Goal: Transaction & Acquisition: Purchase product/service

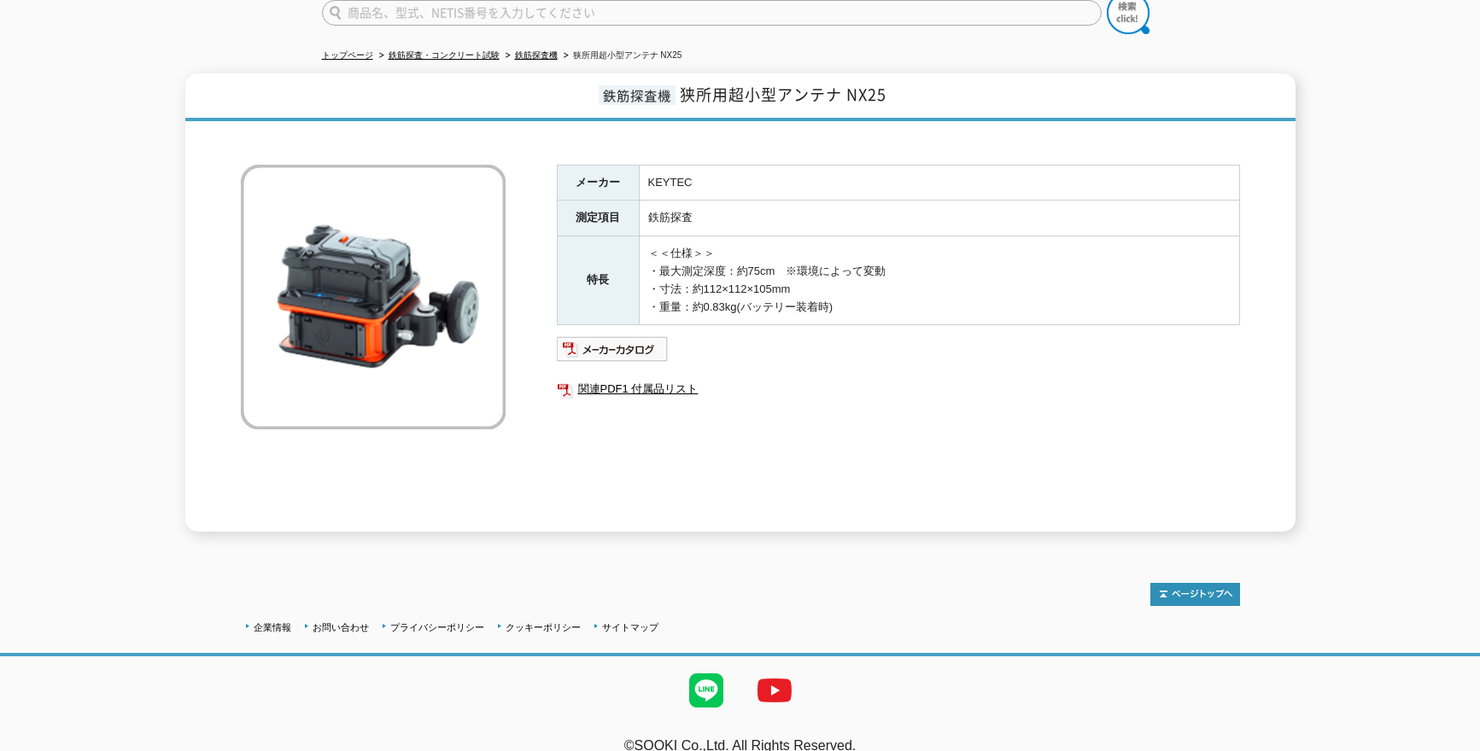
scroll to position [166, 0]
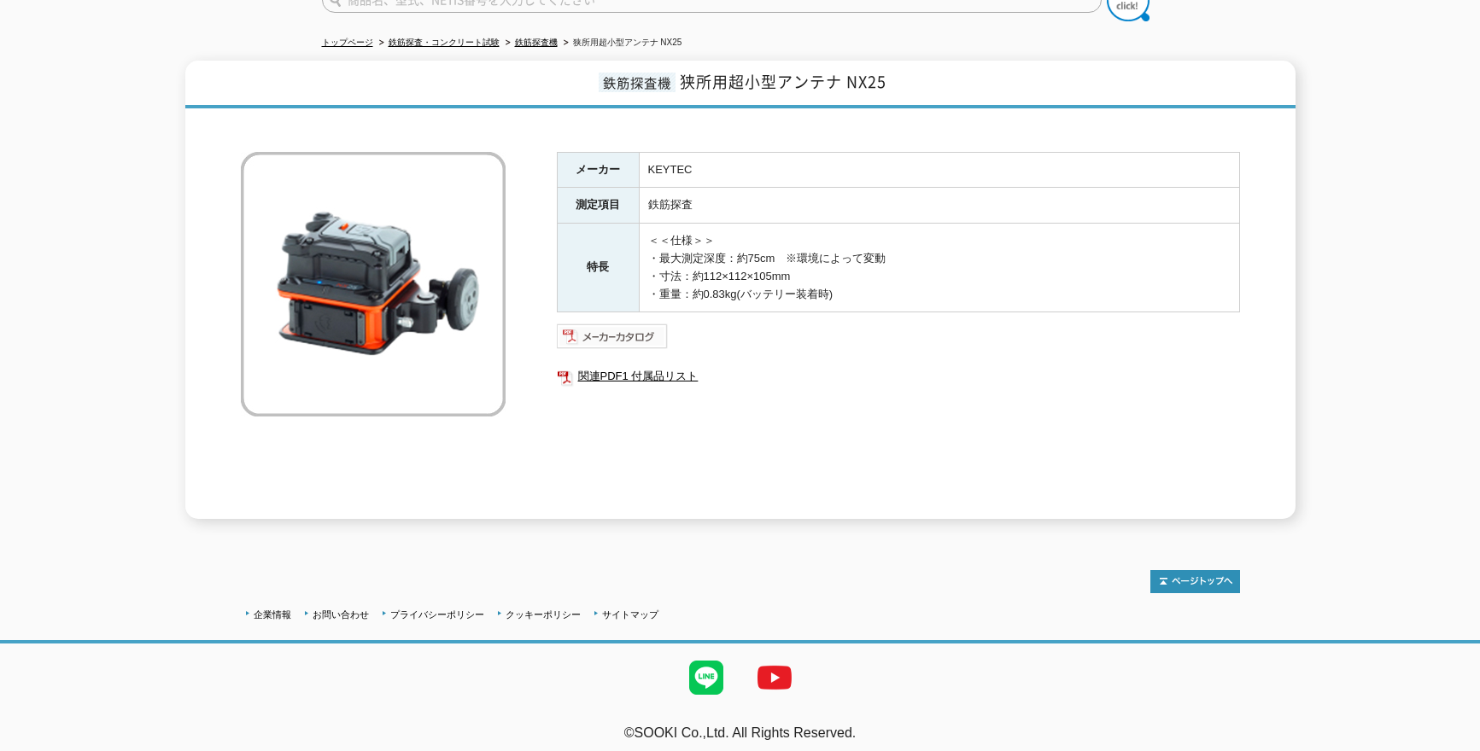
click at [615, 329] on img at bounding box center [613, 336] width 112 height 27
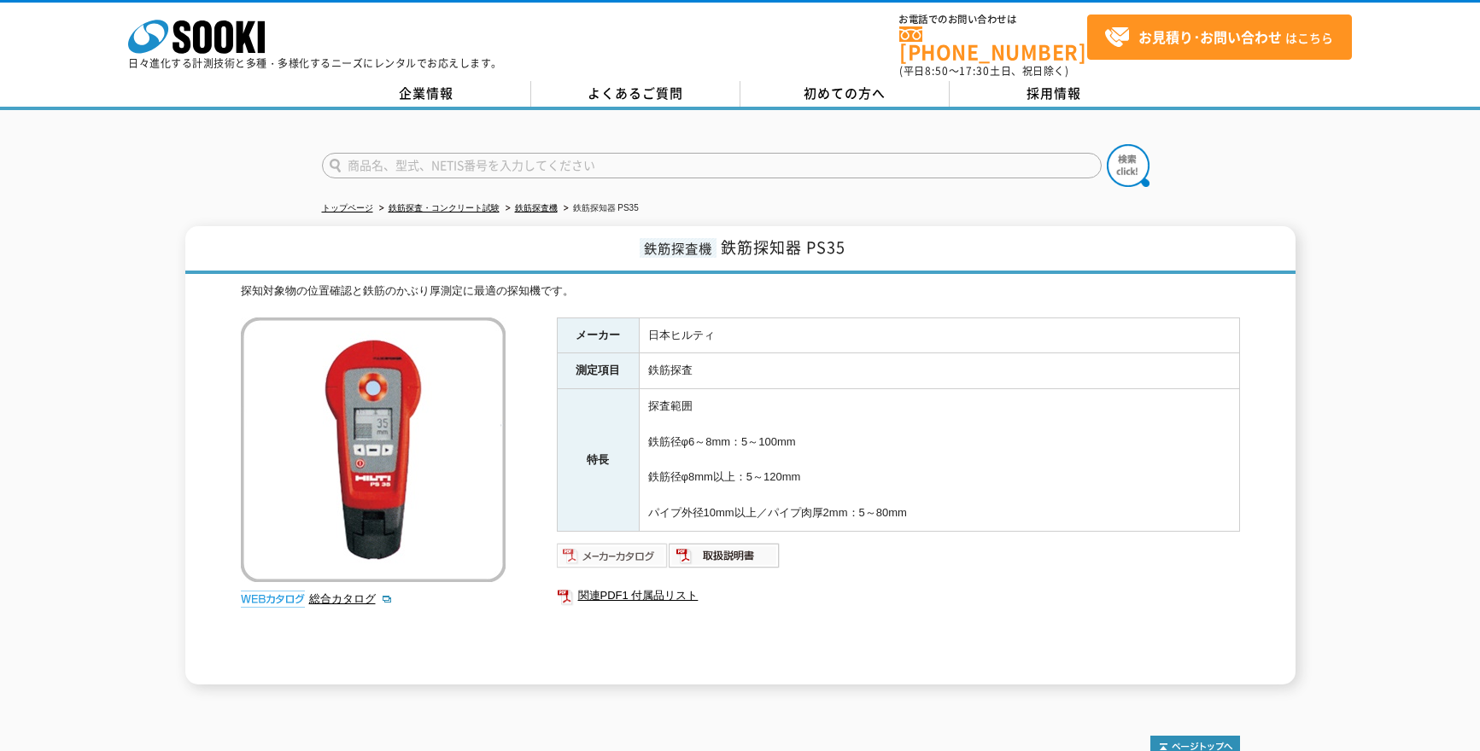
click at [587, 544] on img at bounding box center [613, 555] width 112 height 27
